Goal: Answer question/provide support: Share knowledge or assist other users

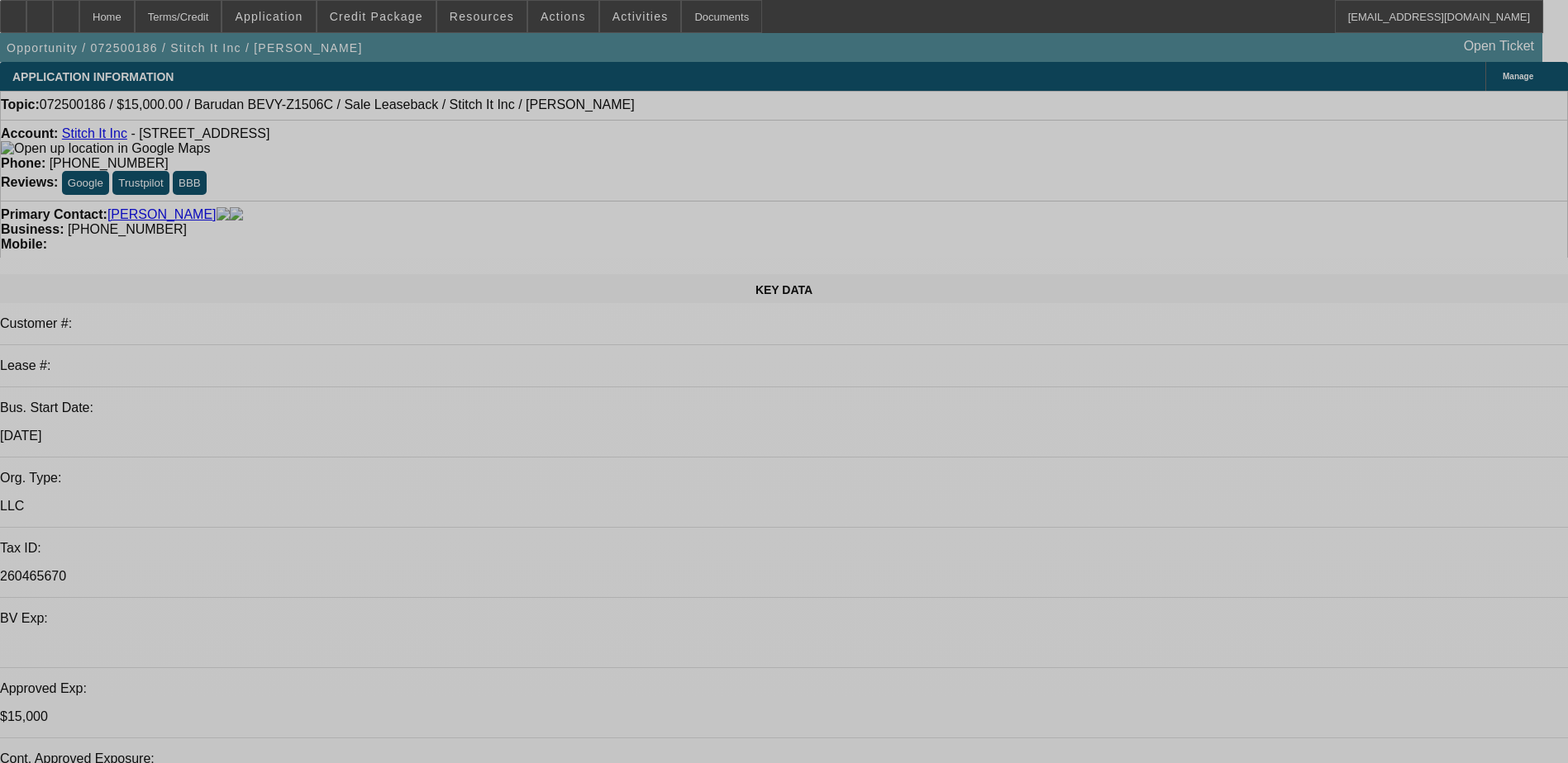
select select "0"
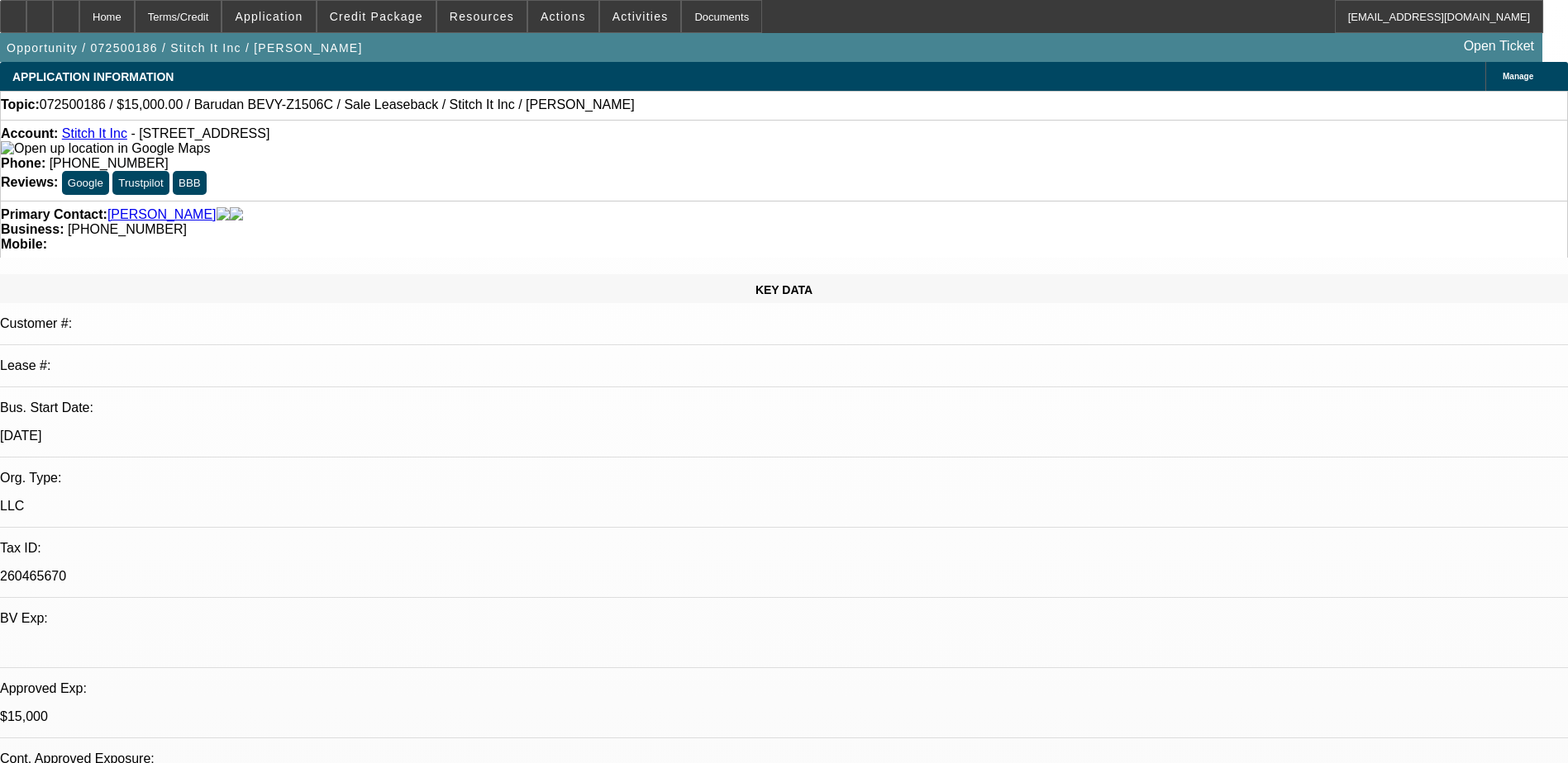
select select "2"
select select "0"
select select "2"
select select "0"
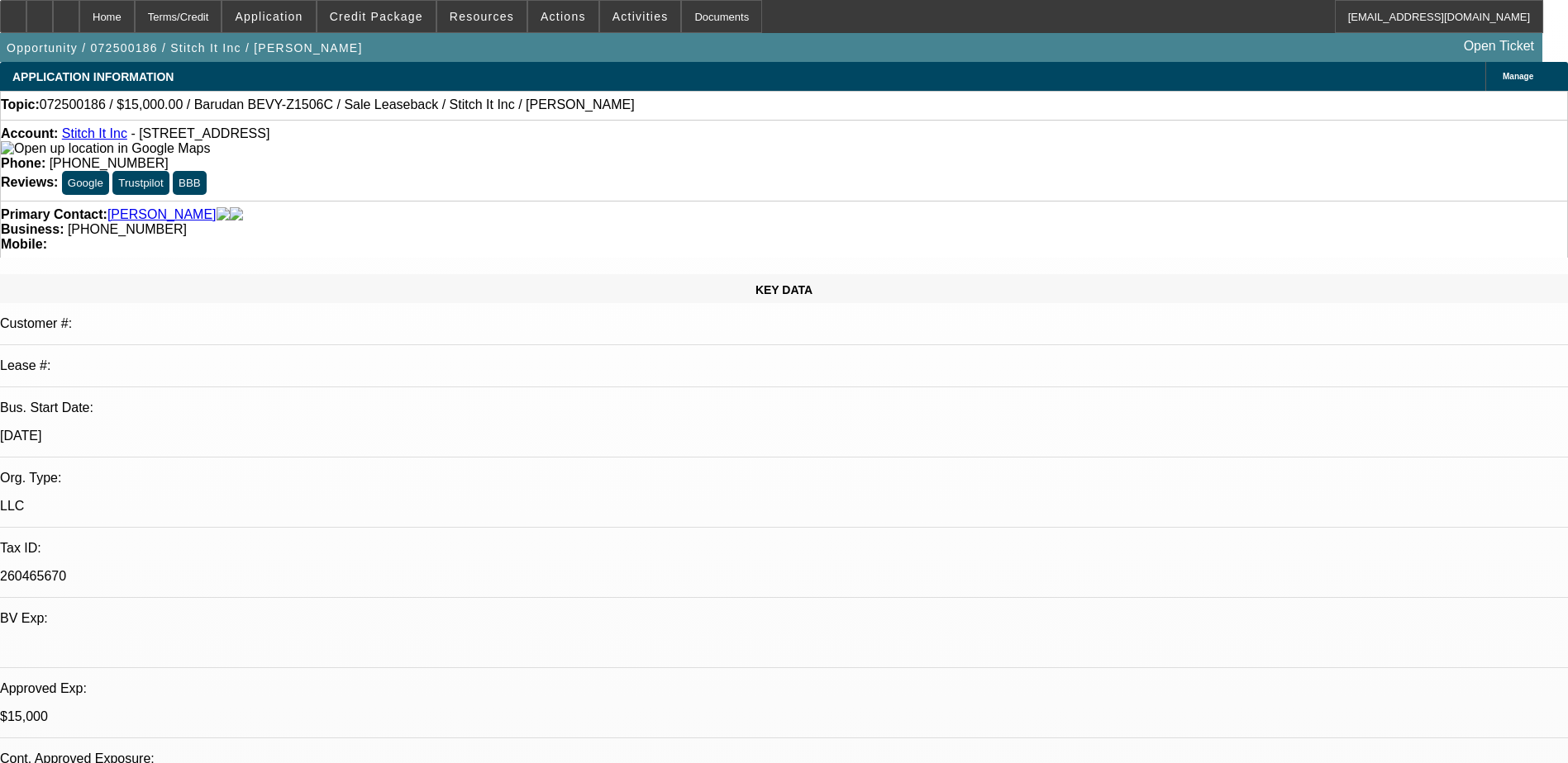
select select "0"
select select "2"
select select "0"
select select "1"
select select "2"
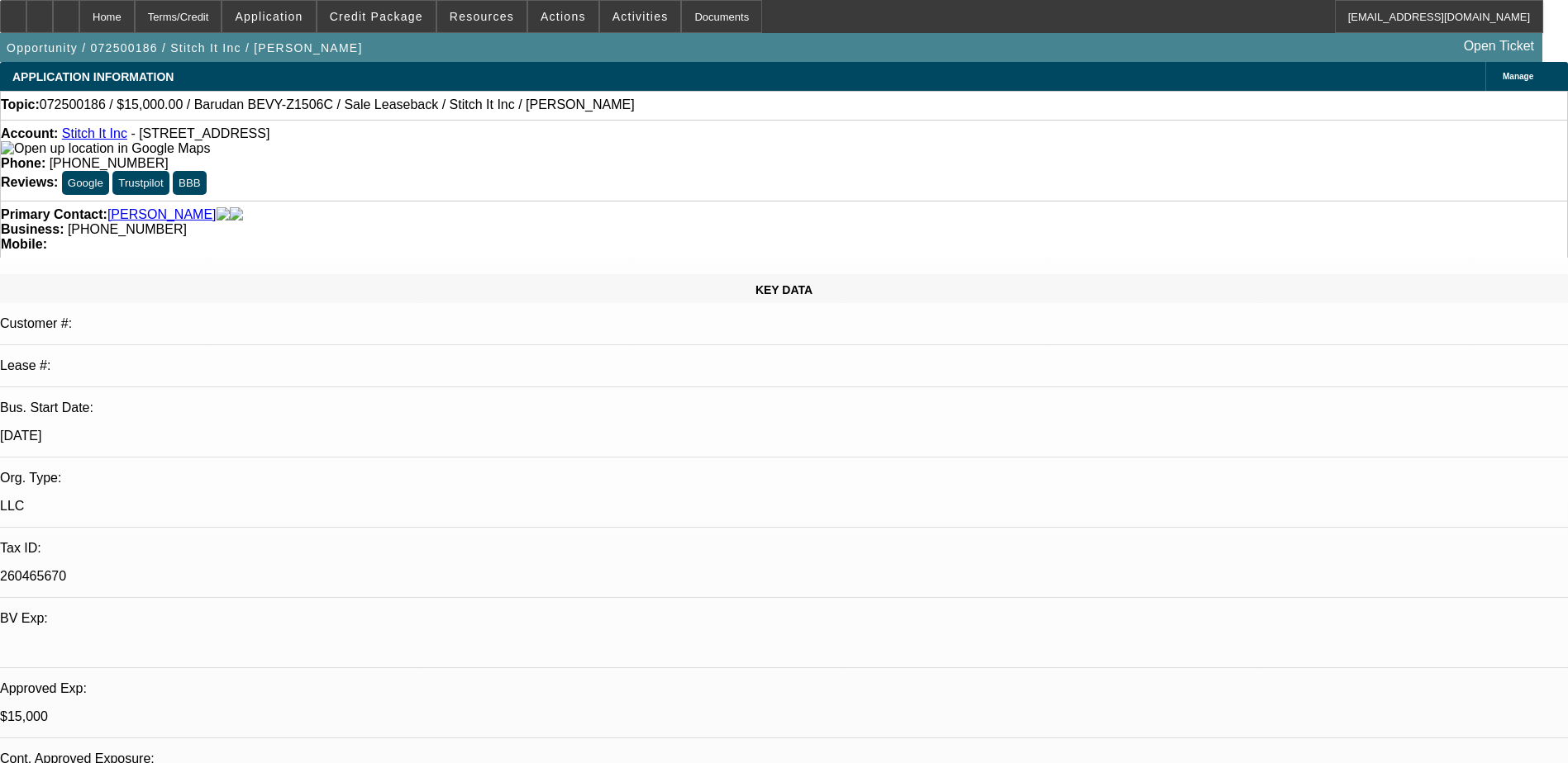
select select "6"
select select "1"
select select "2"
select select "6"
select select "1"
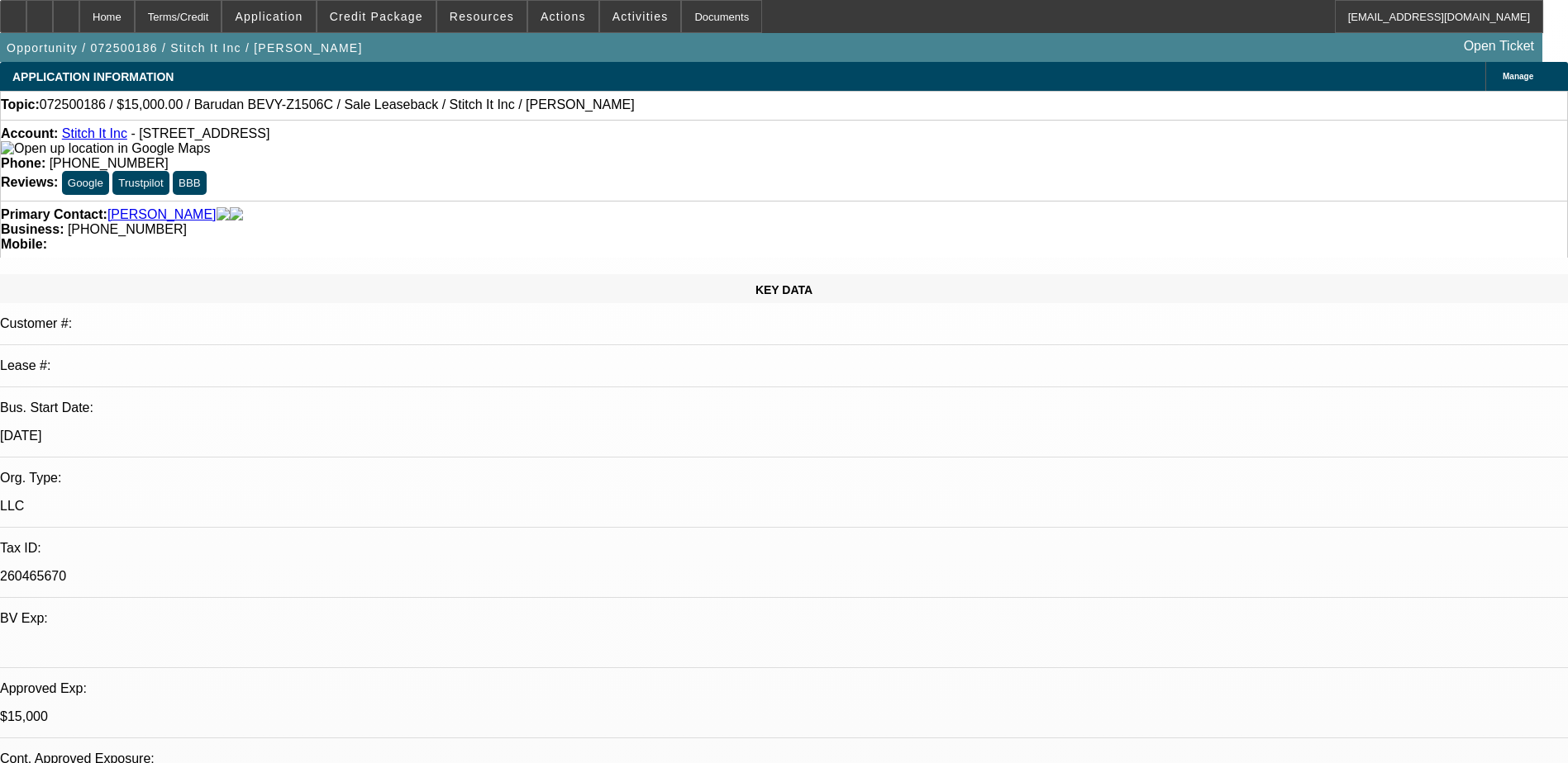
select select "2"
select select "6"
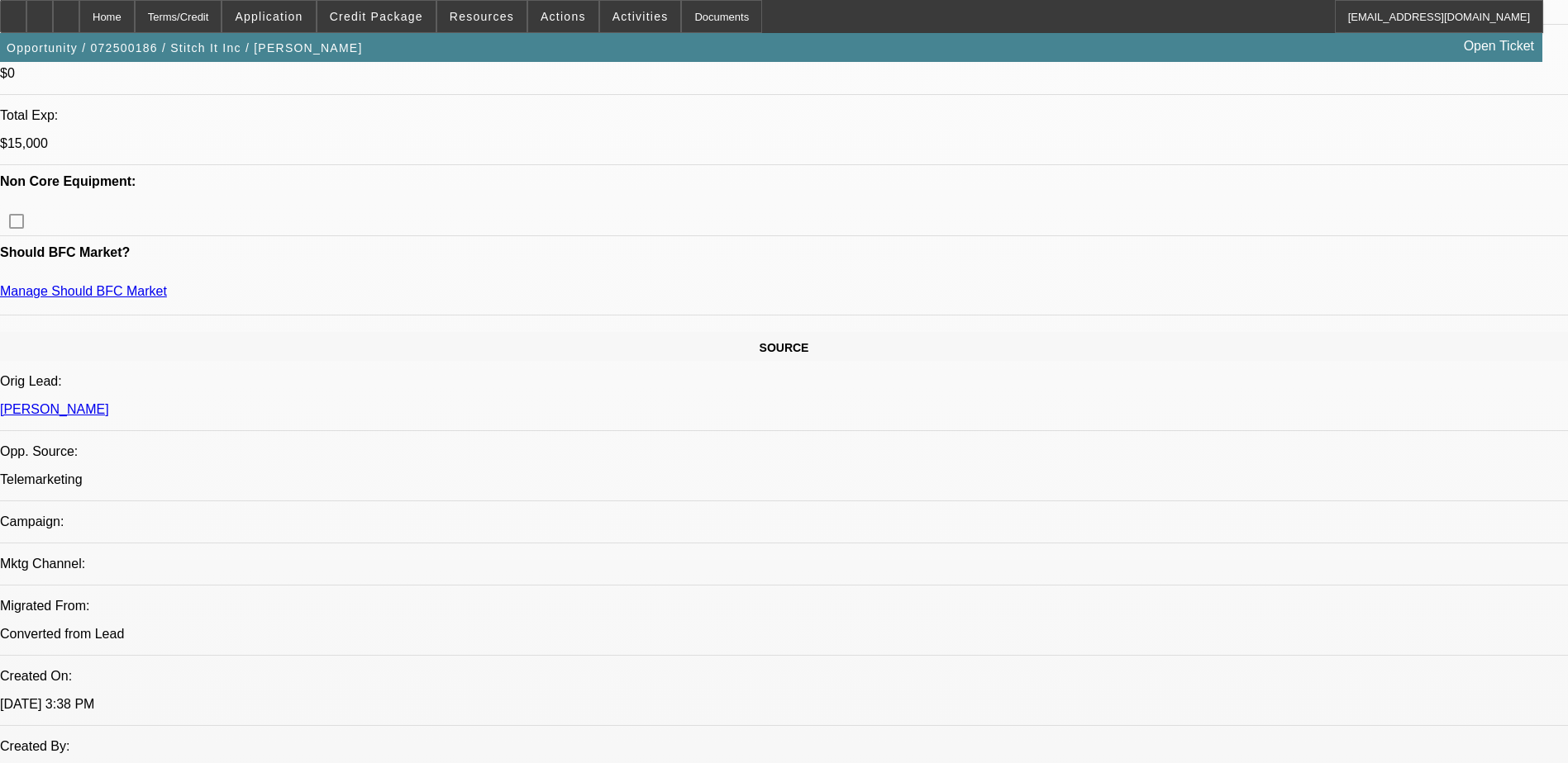
scroll to position [136, 0]
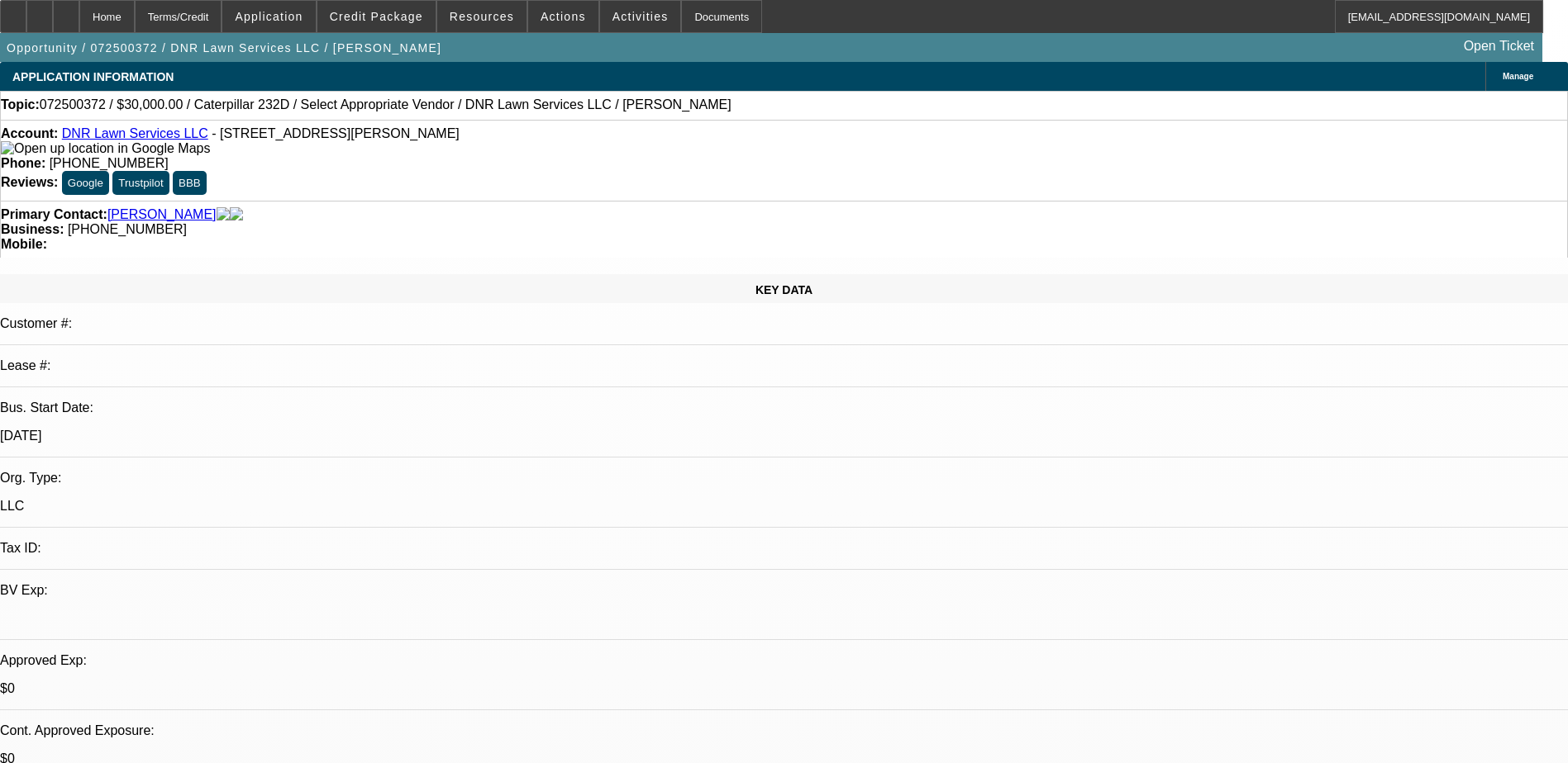
select select "0"
select select "2"
select select "0.1"
select select "1"
select select "2"
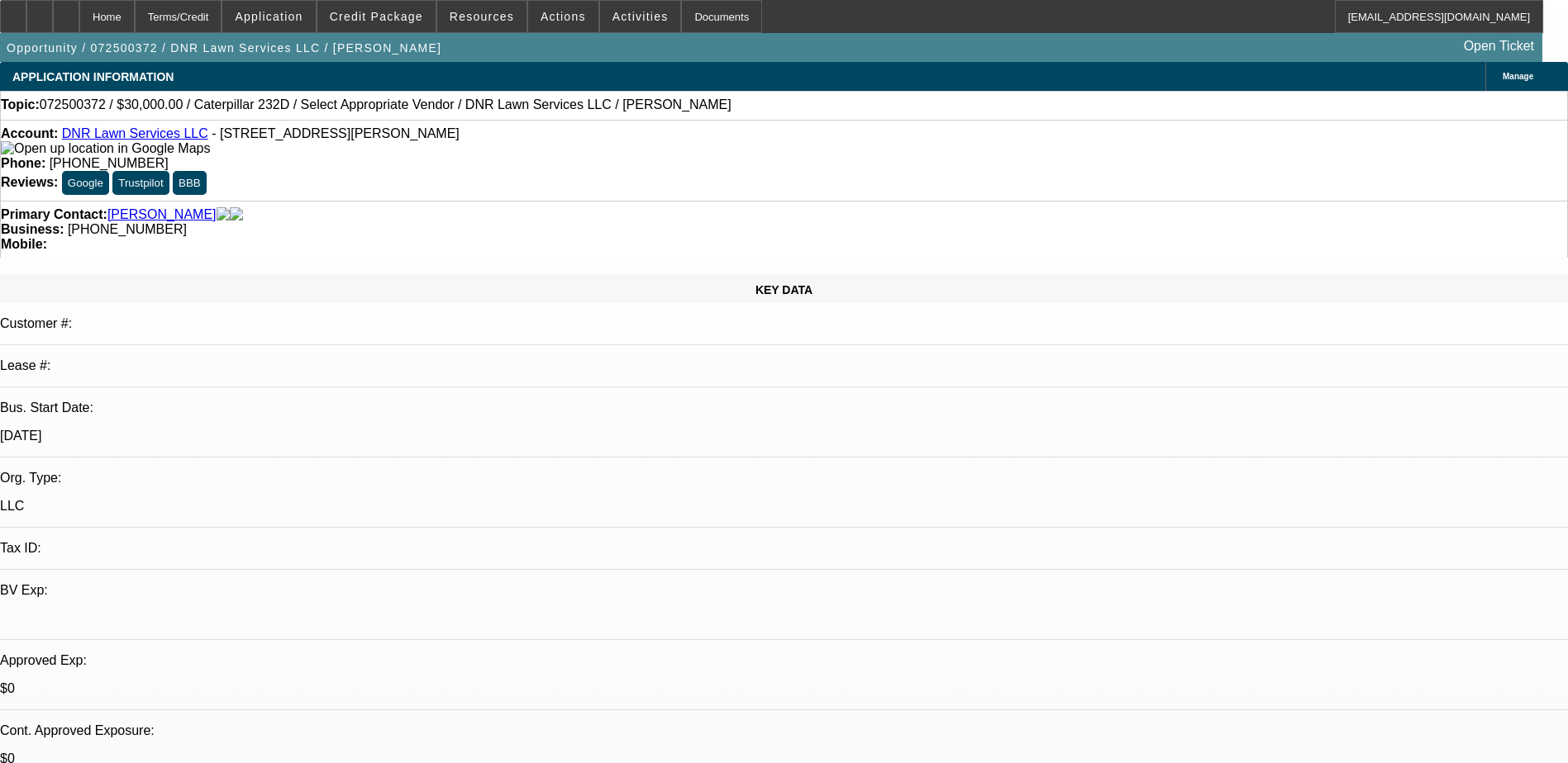
select select "4"
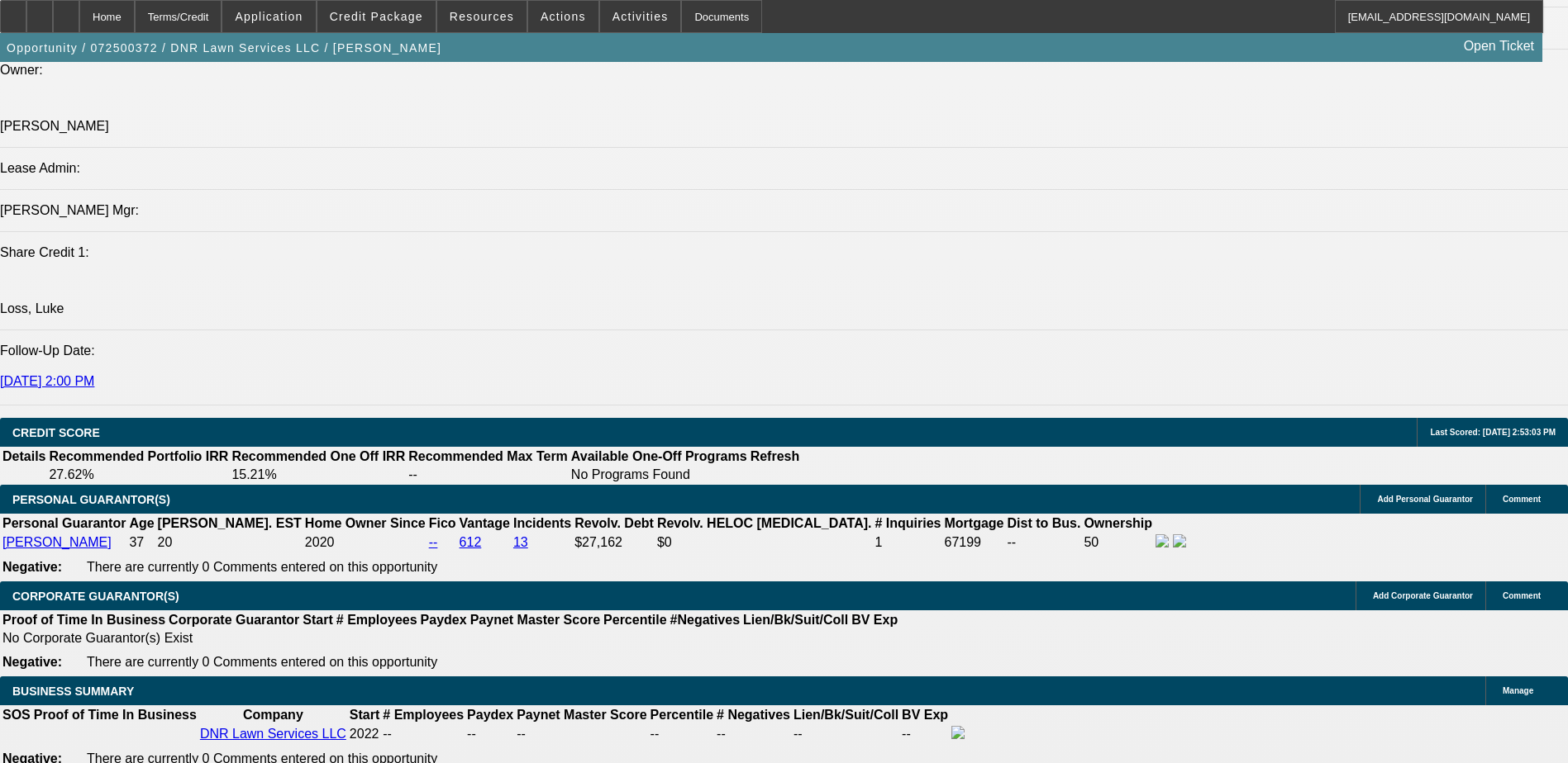
scroll to position [1901, 0]
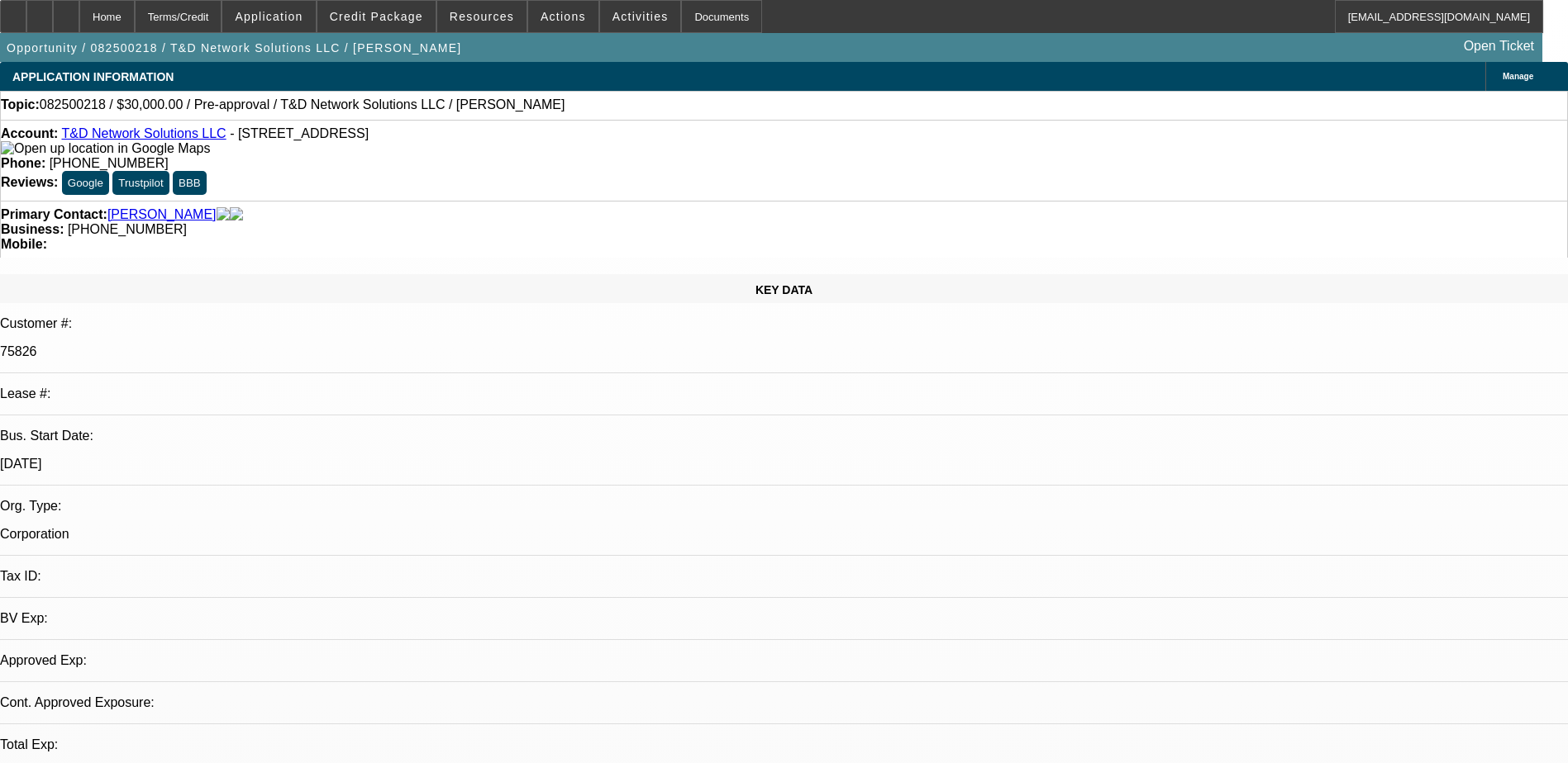
select select "0"
select select "2"
select select "0.1"
select select "4"
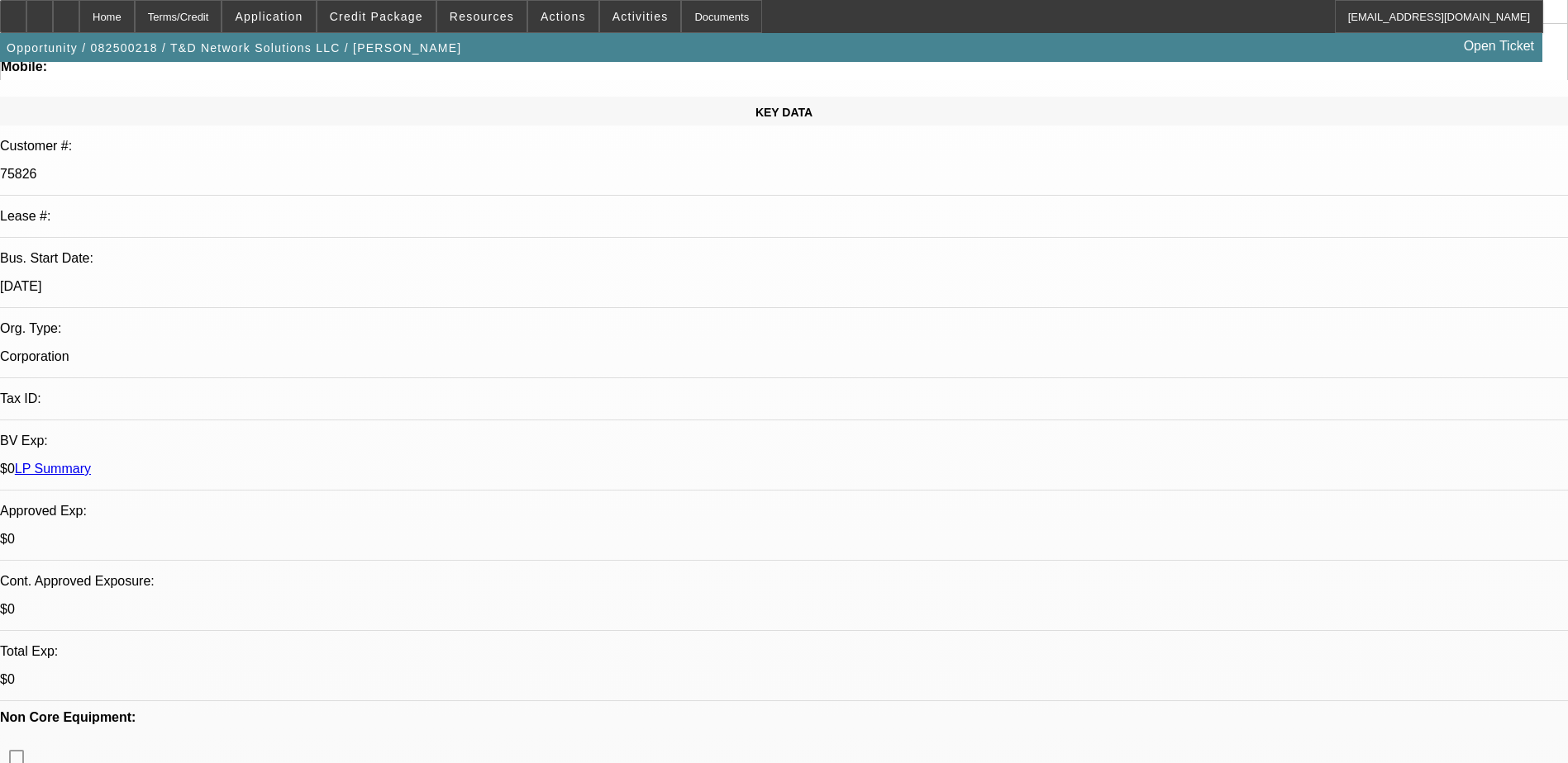
scroll to position [413, 0]
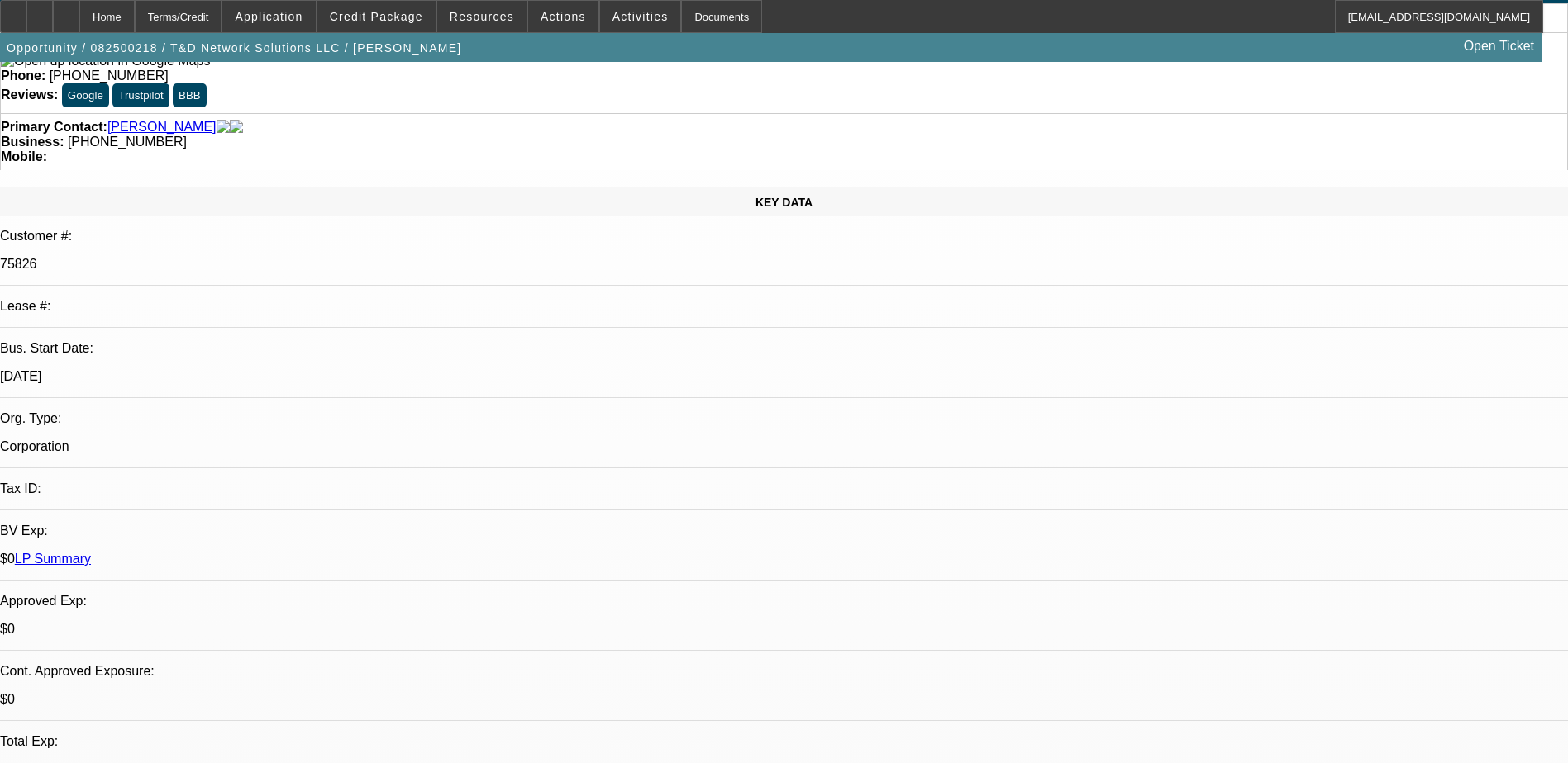
scroll to position [0, 0]
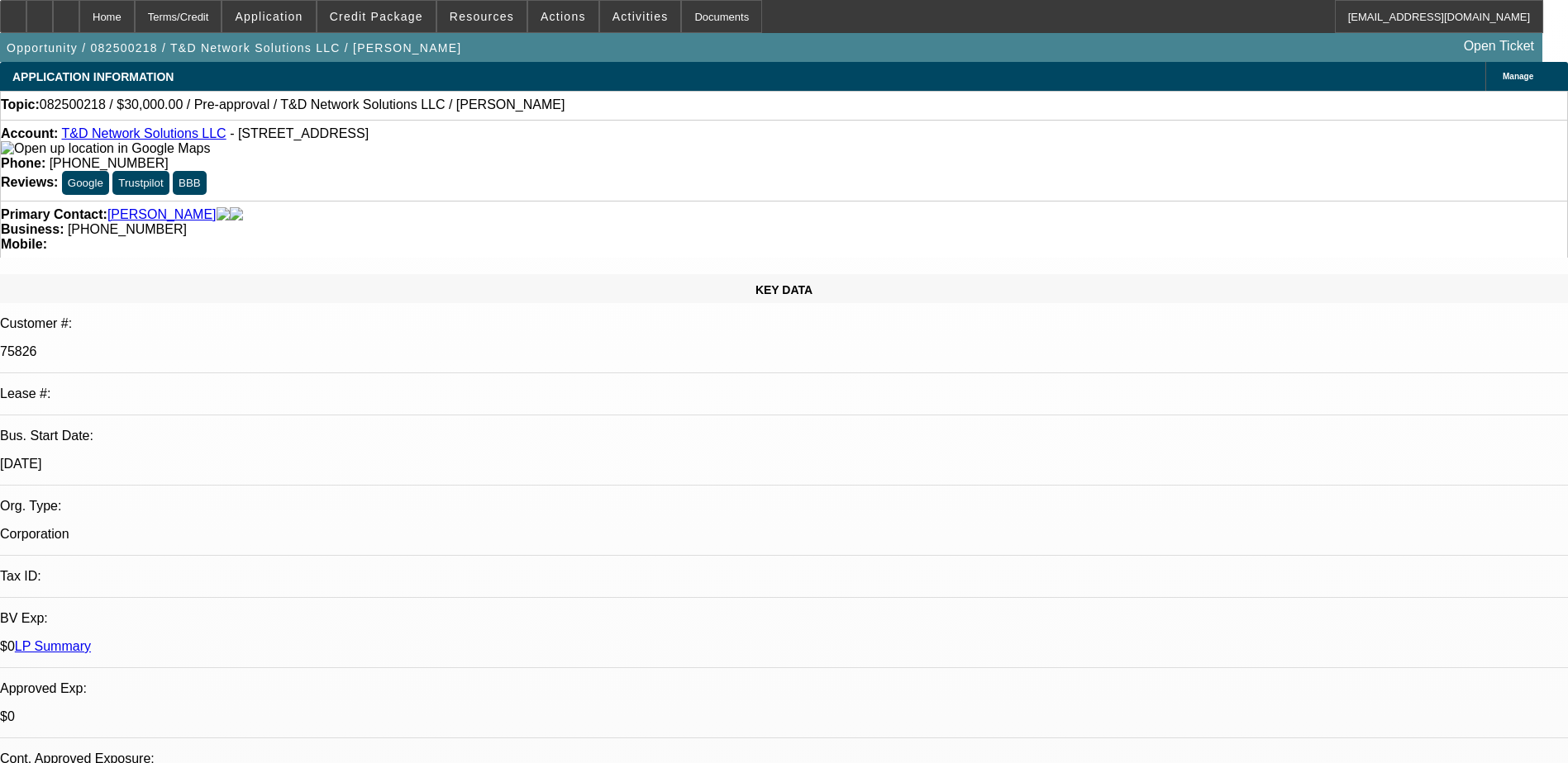
click at [402, 25] on span at bounding box center [377, 17] width 118 height 39
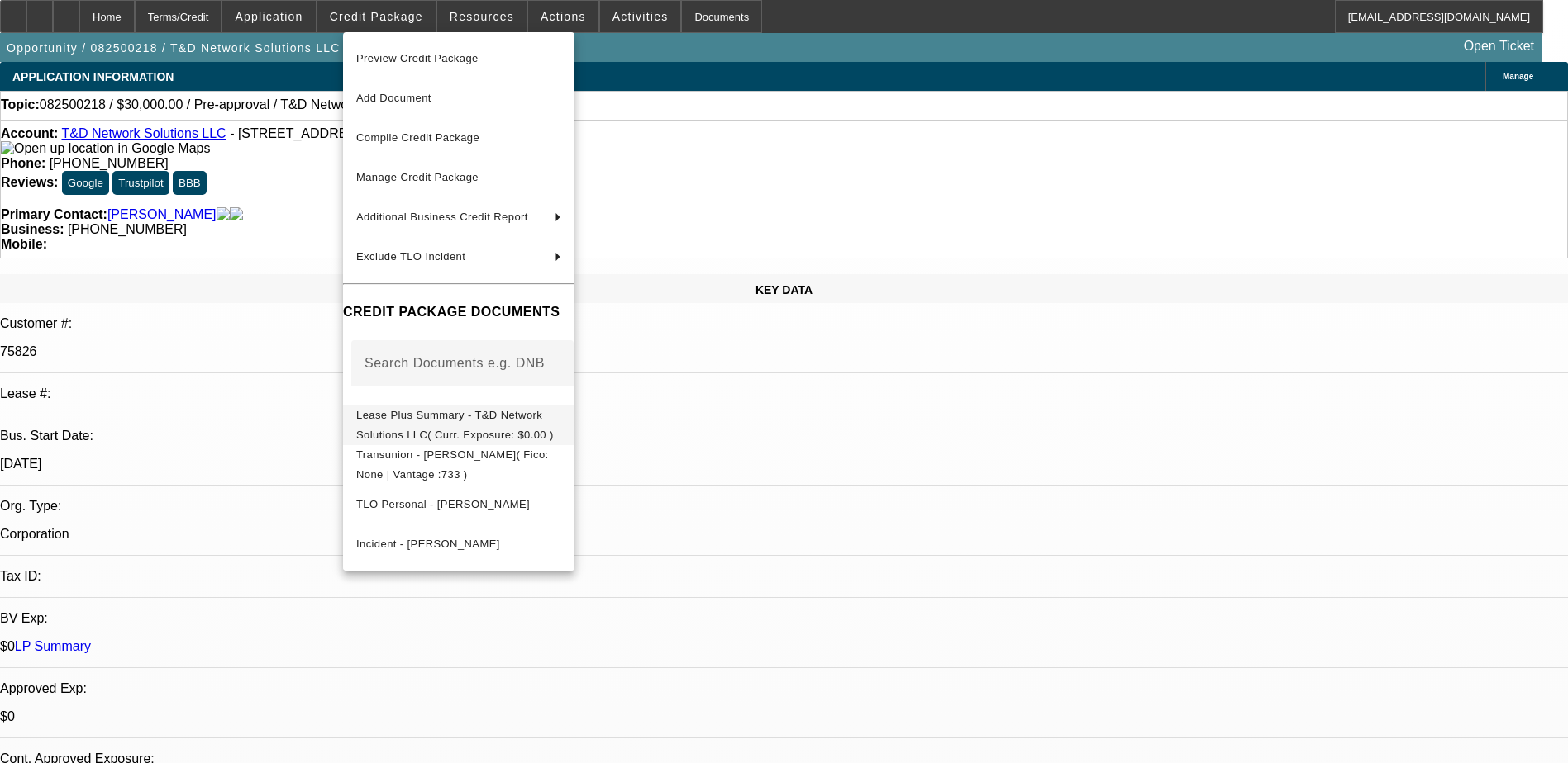
click at [487, 434] on button "Lease Plus Summary - T&D Network Solutions LLC( Curr. Exposure: $0.00 )" at bounding box center [458, 426] width 231 height 39
